Goal: Task Accomplishment & Management: Use online tool/utility

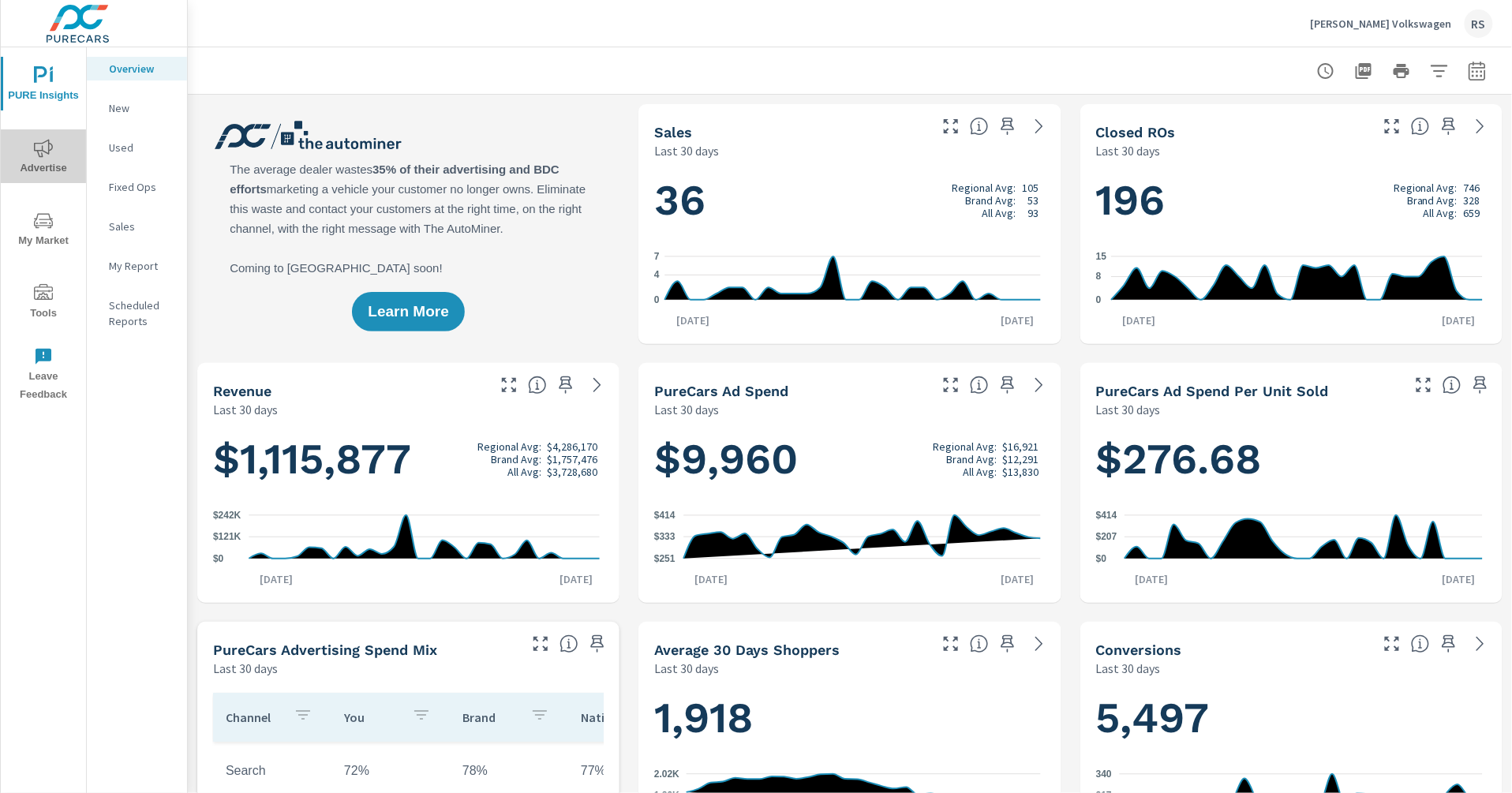
click at [50, 162] on span "Advertise" at bounding box center [44, 158] width 76 height 39
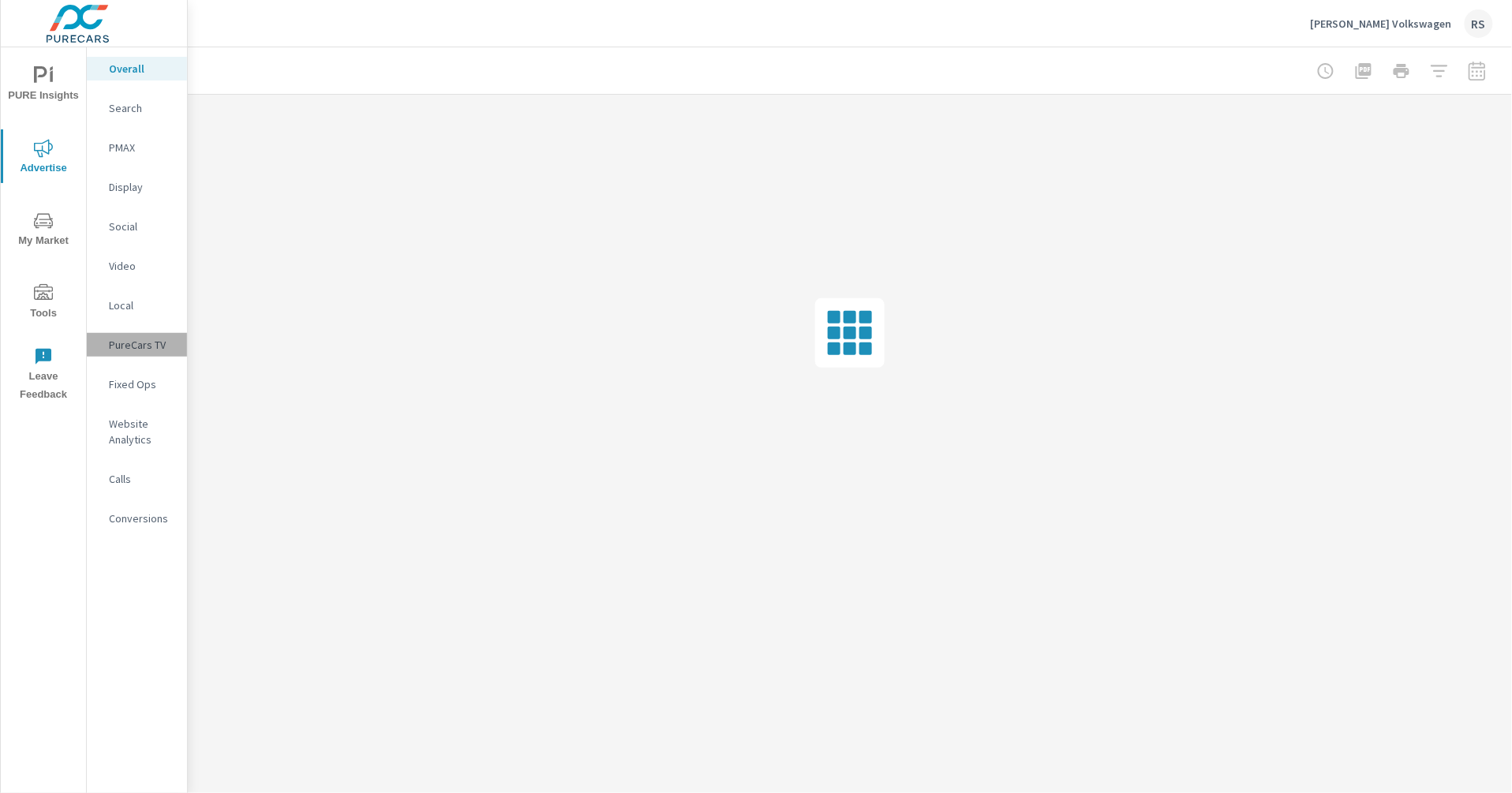
click at [139, 347] on p "PureCars TV" at bounding box center [142, 345] width 65 height 16
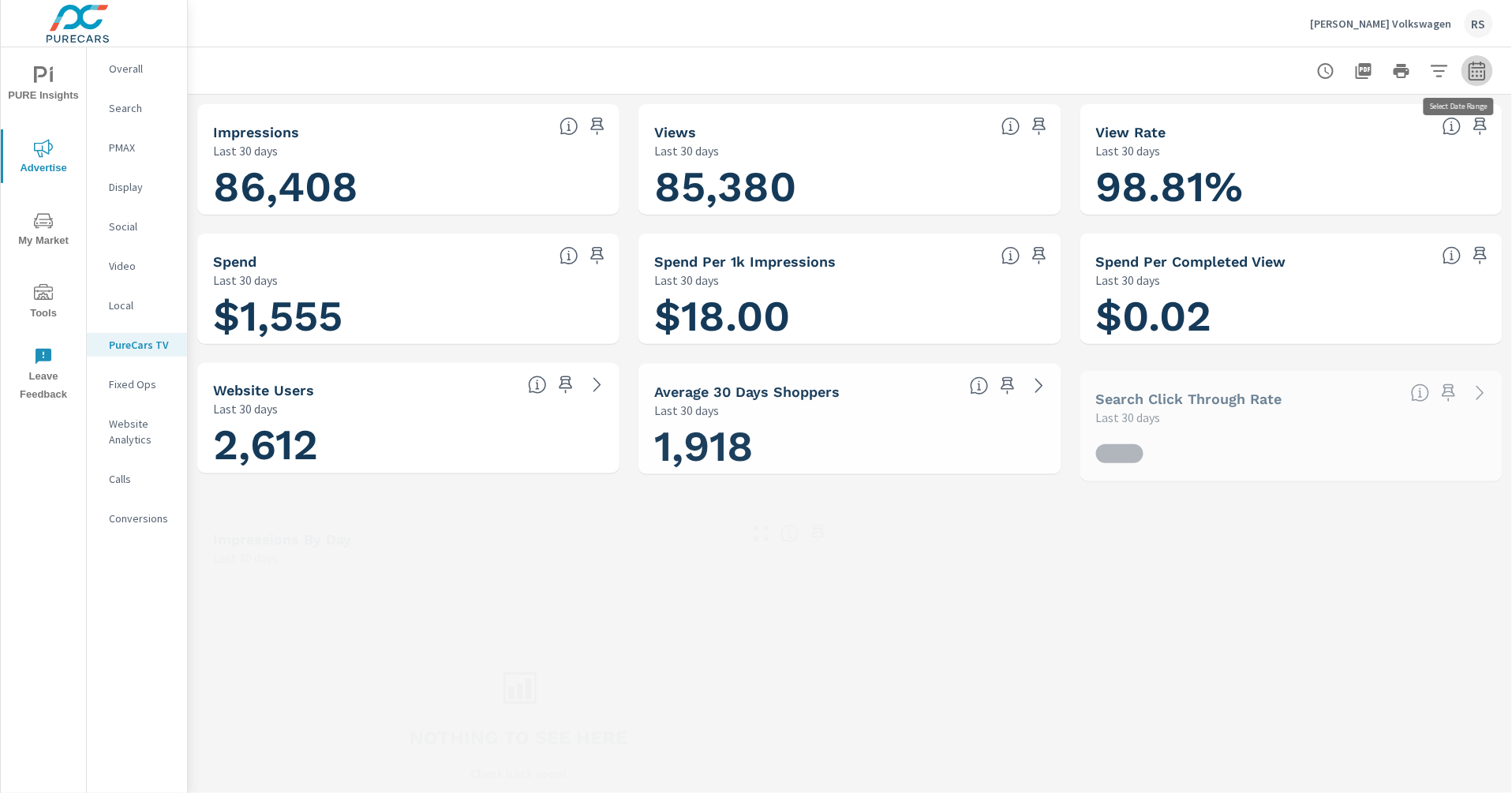
click at [1468, 73] on icon "button" at bounding box center [1477, 70] width 19 height 19
select select "Last 30 days"
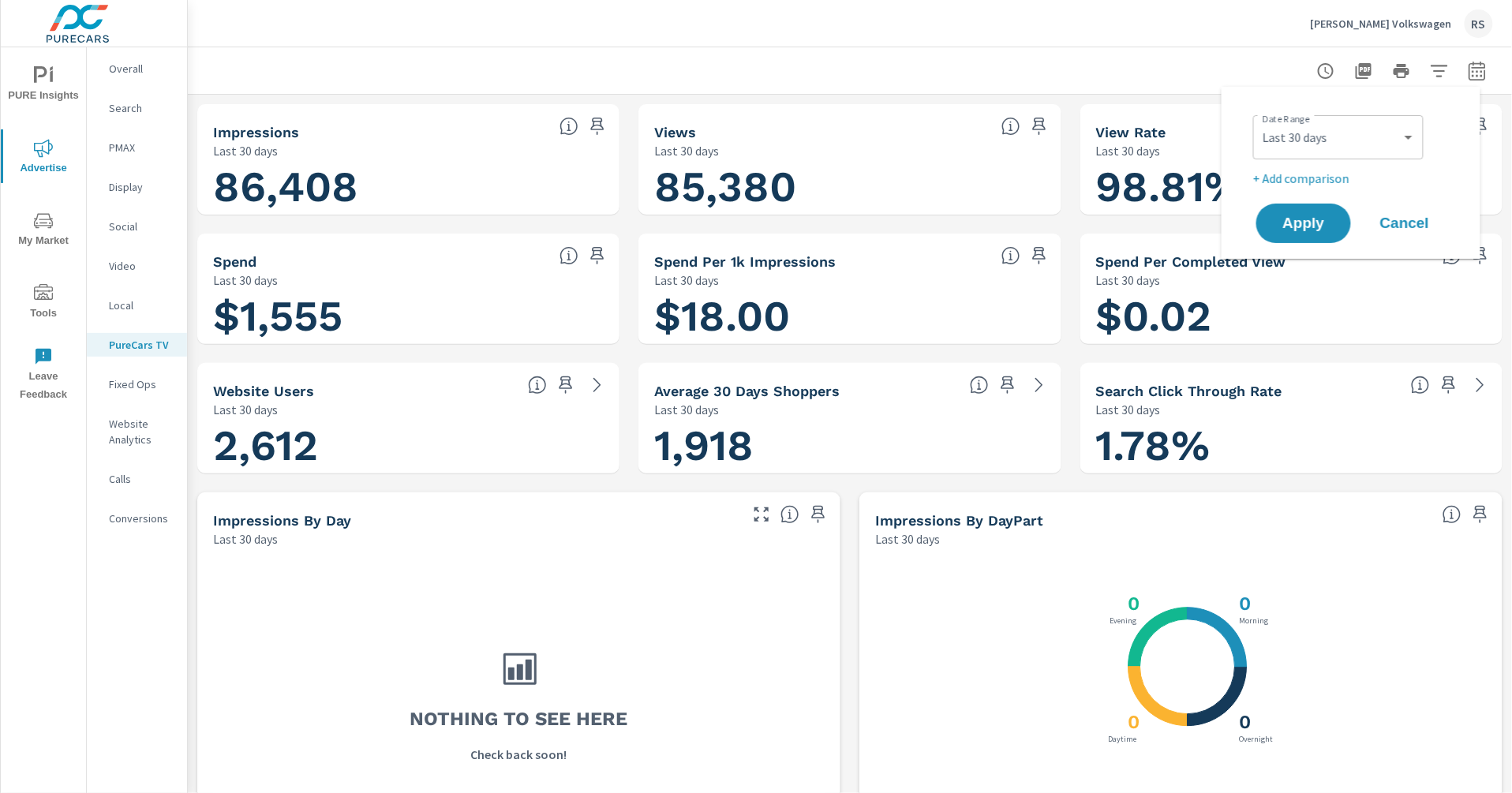
scroll to position [1, 0]
click at [1323, 175] on p "+ Add comparison" at bounding box center [1354, 178] width 202 height 19
select select "Previous period"
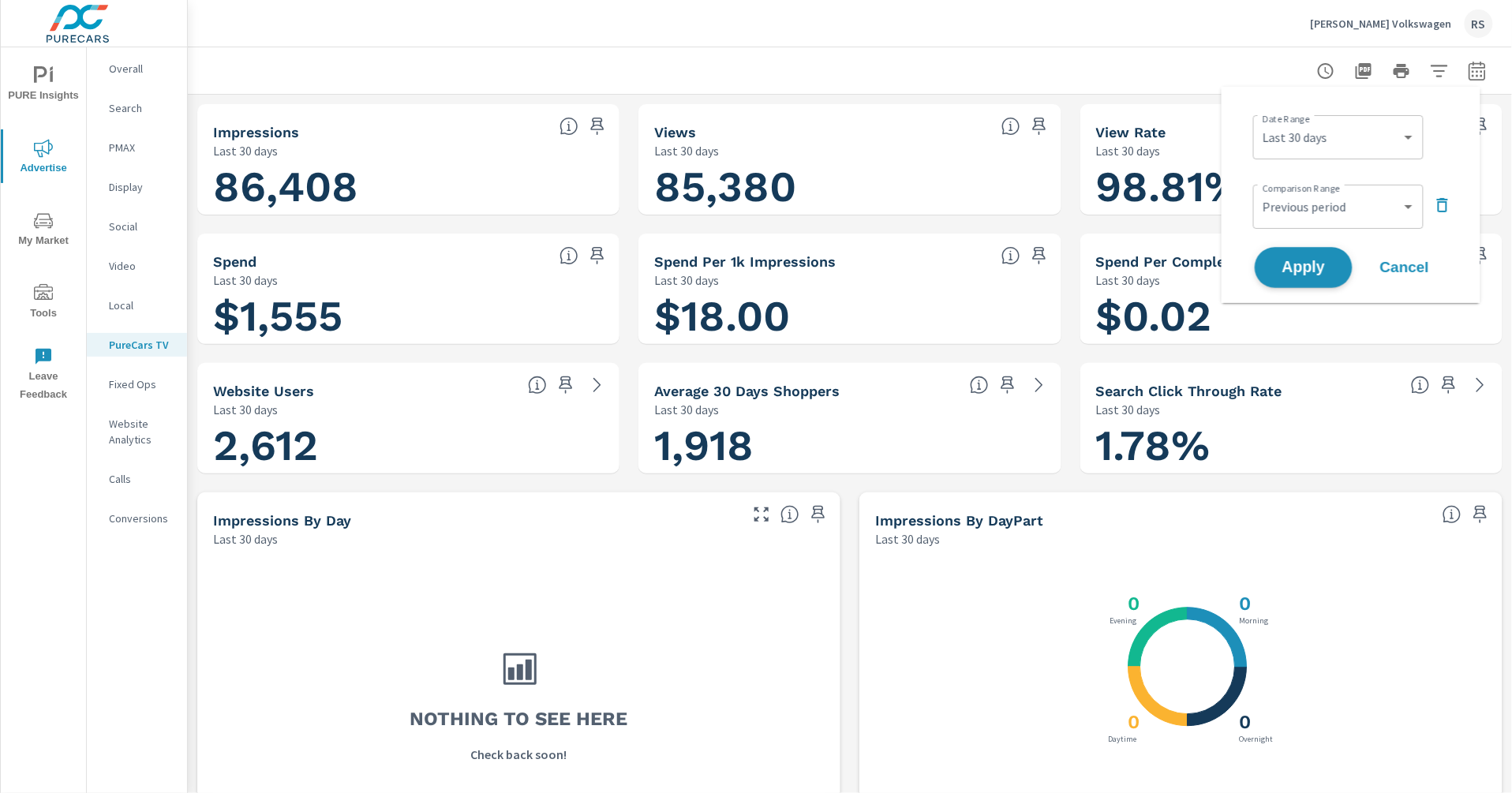
click at [1309, 268] on span "Apply" at bounding box center [1303, 268] width 64 height 15
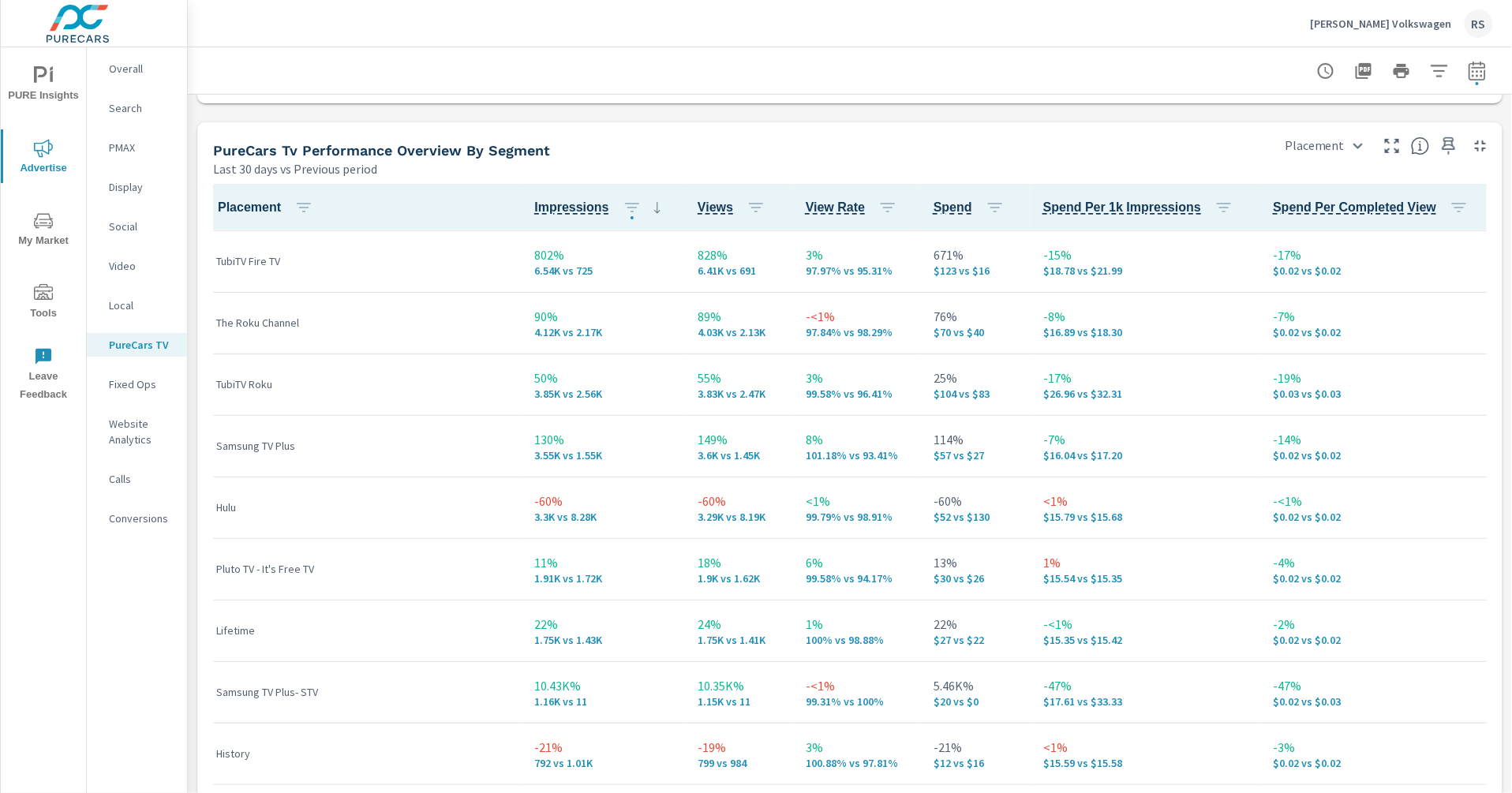
scroll to position [527, 0]
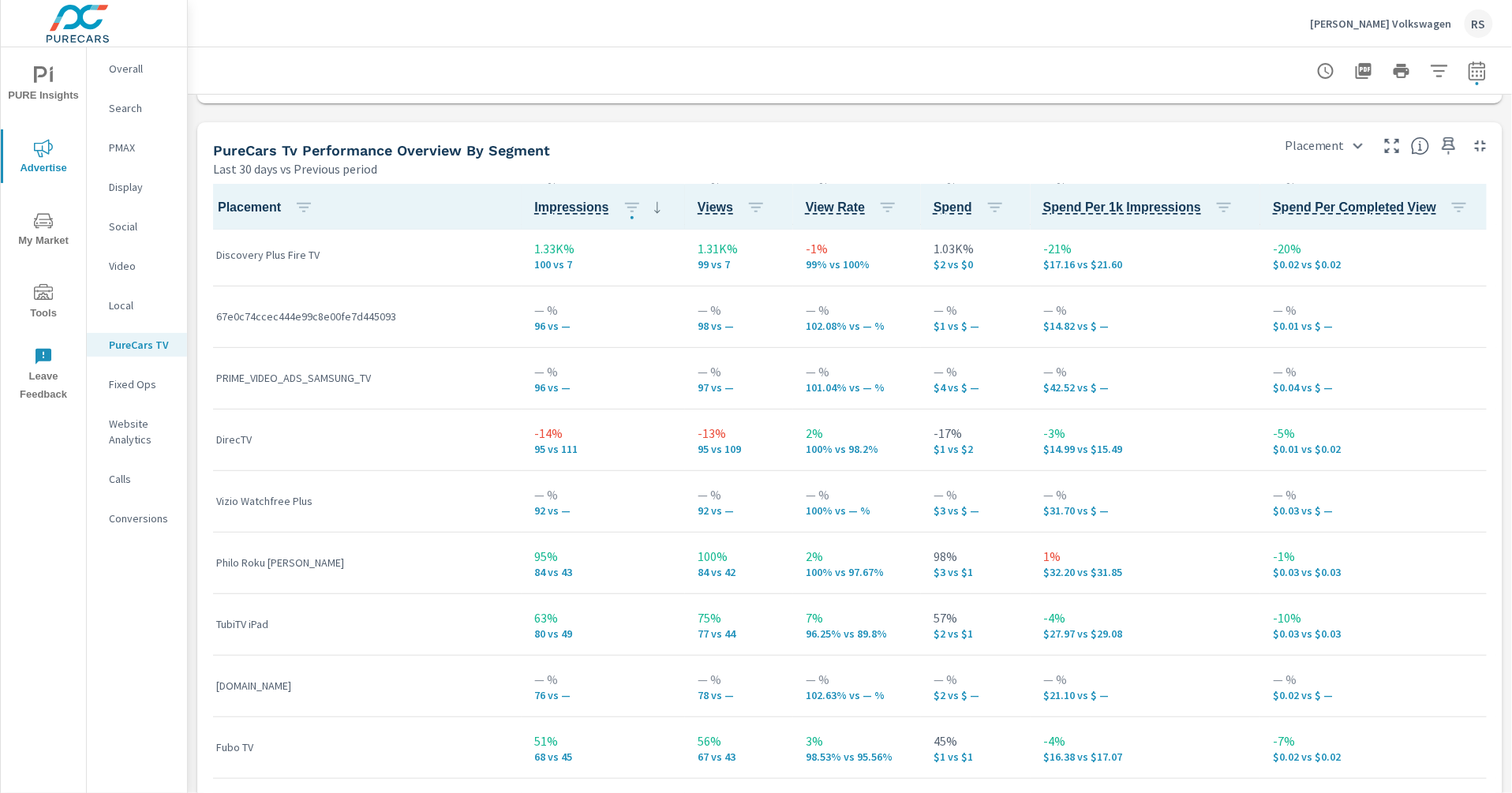
scroll to position [2723, 0]
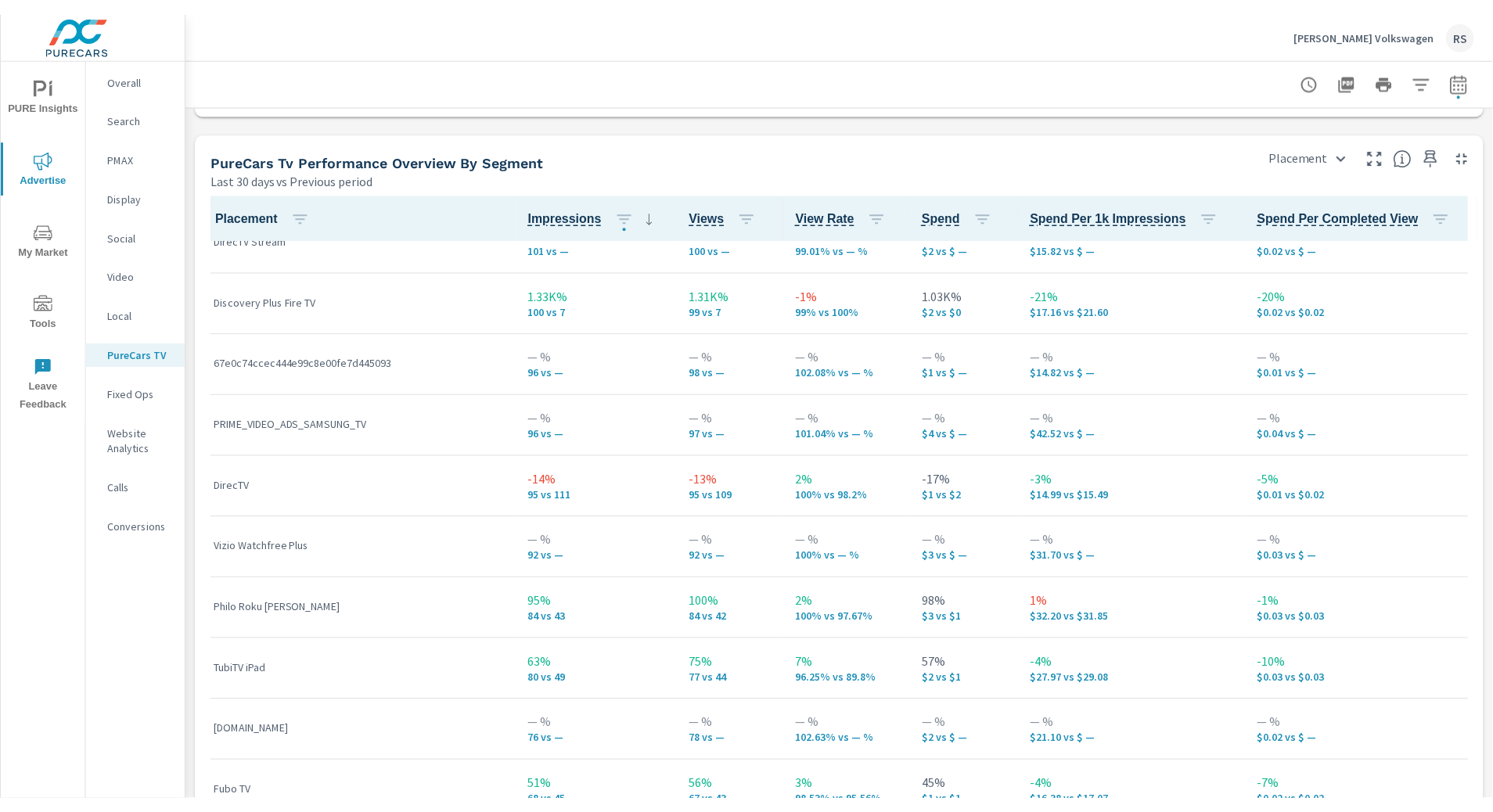
scroll to position [1878, 0]
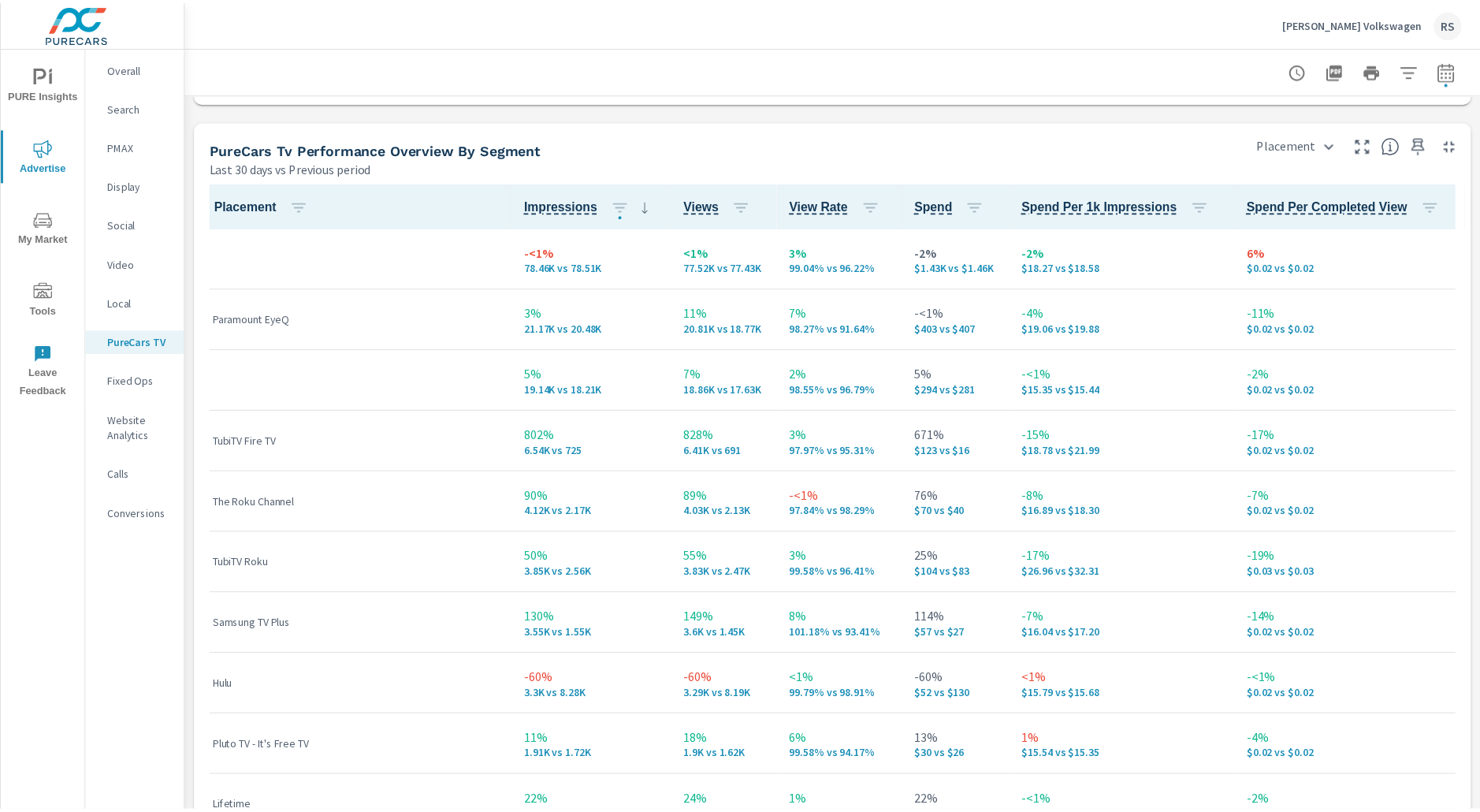
scroll to position [1, 0]
